Goal: Task Accomplishment & Management: Use online tool/utility

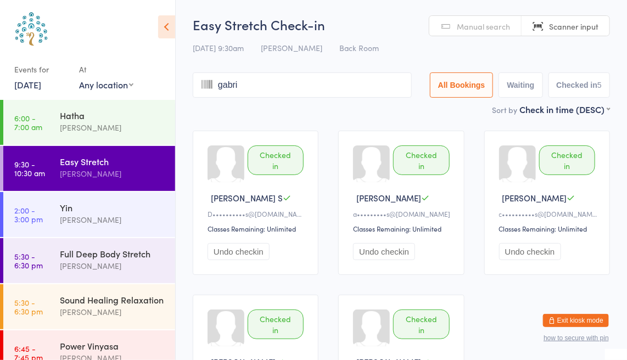
type input "gabric"
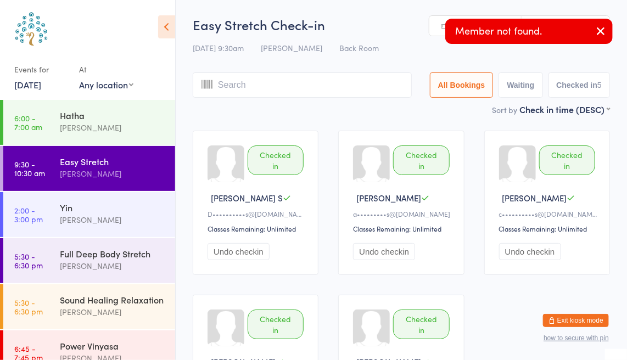
click at [592, 33] on button "button" at bounding box center [600, 31] width 24 height 25
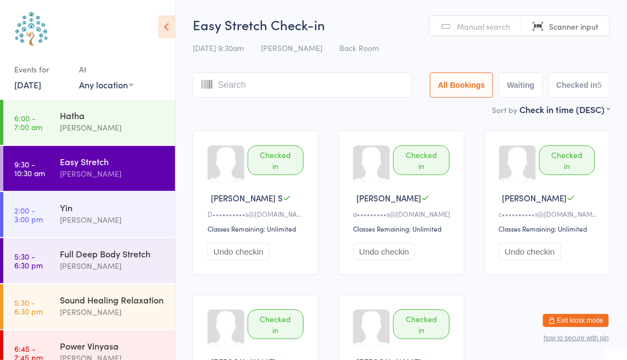
click at [453, 25] on link "Manual search" at bounding box center [475, 26] width 92 height 21
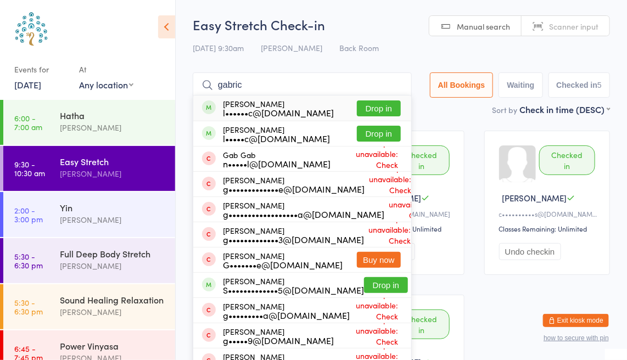
type input "gabric"
click at [373, 111] on button "Drop in" at bounding box center [379, 108] width 44 height 16
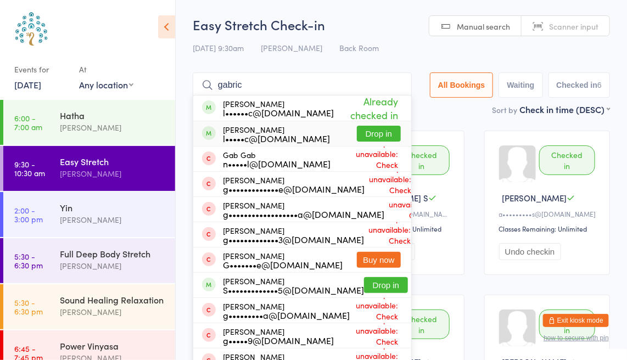
type input "gabric"
click at [369, 129] on button "Drop in" at bounding box center [379, 134] width 44 height 16
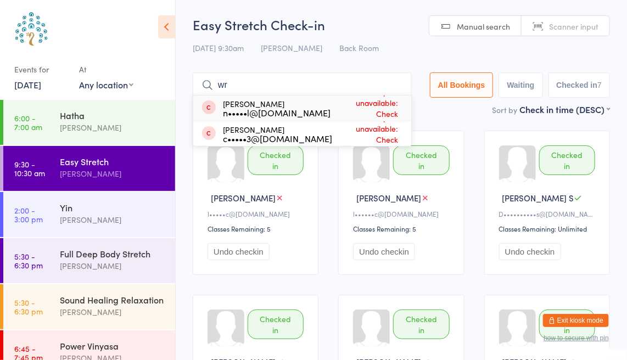
type input "w"
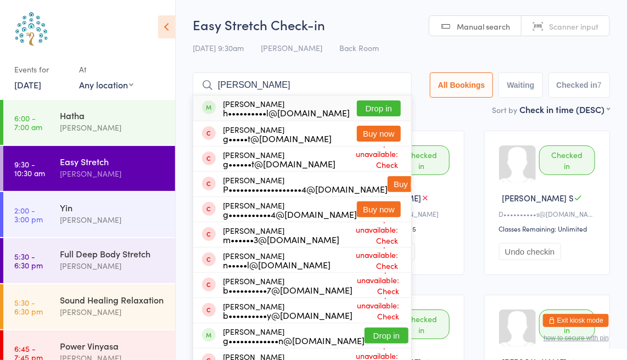
type input "[PERSON_NAME]"
click at [379, 103] on button "Drop in" at bounding box center [379, 108] width 44 height 16
